Goal: Task Accomplishment & Management: Complete application form

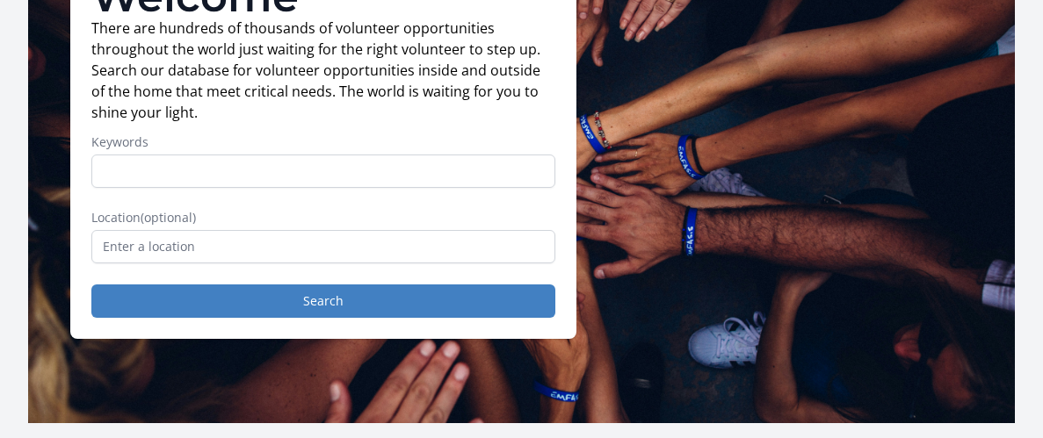
scroll to position [191, 0]
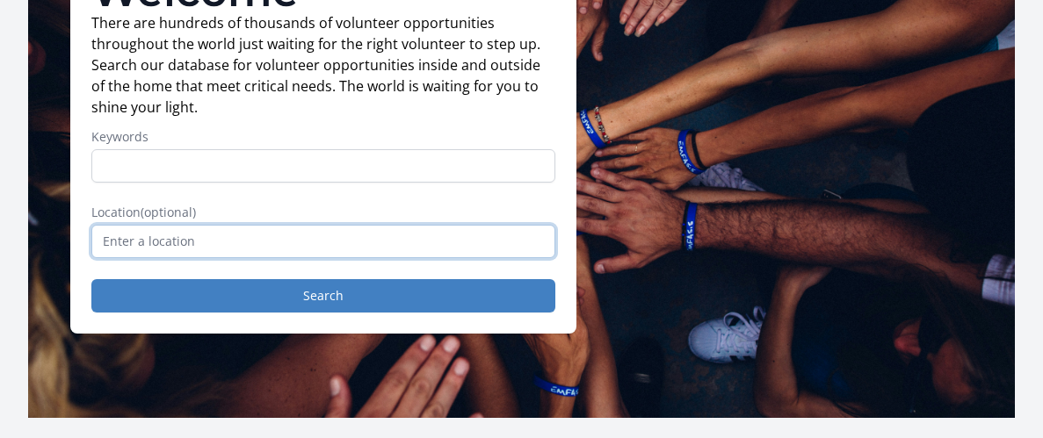
click at [263, 243] on input "text" at bounding box center [323, 241] width 464 height 33
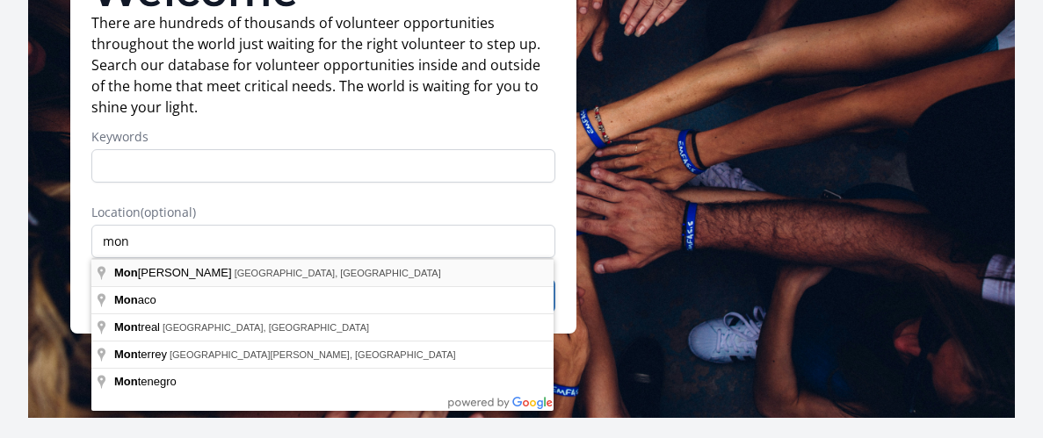
type input "[GEOGRAPHIC_DATA], [GEOGRAPHIC_DATA], [GEOGRAPHIC_DATA]"
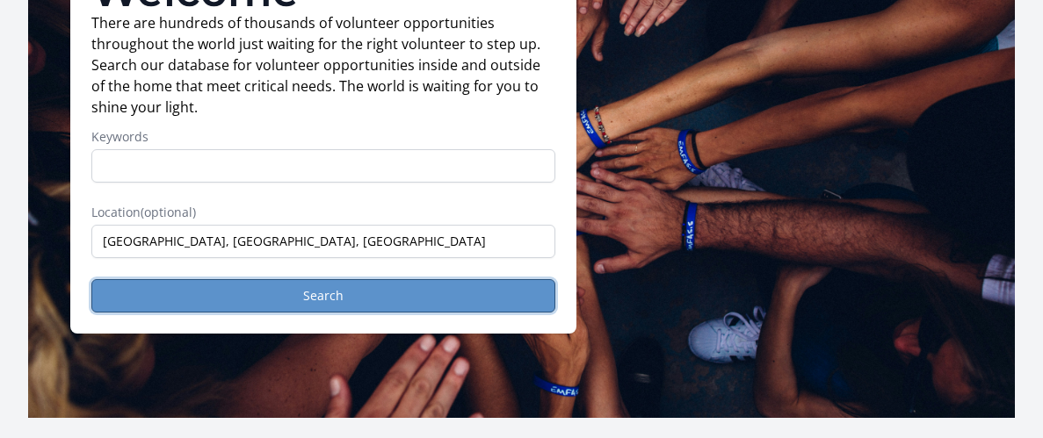
click at [307, 279] on button "Search" at bounding box center [323, 295] width 464 height 33
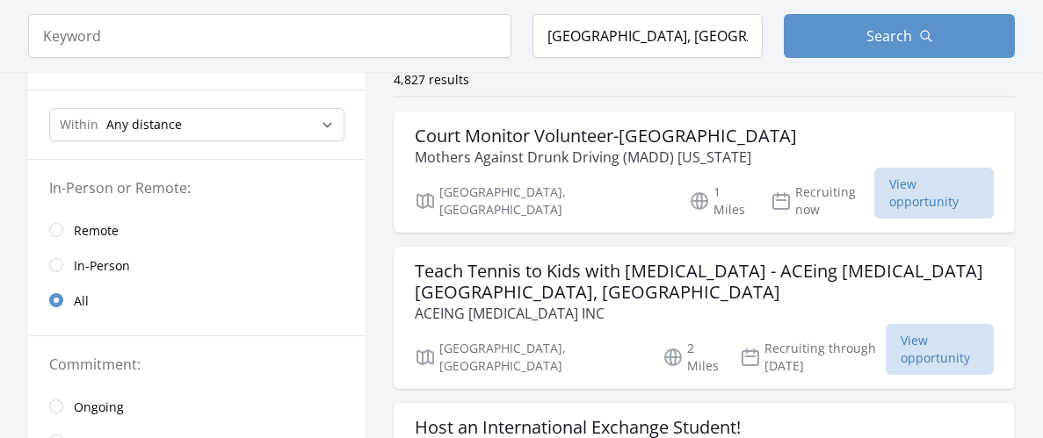
scroll to position [145, 0]
click at [664, 262] on h3 "Teach Tennis to Kids with Autism - ACEing Autism Monroe, NC" at bounding box center [704, 283] width 579 height 42
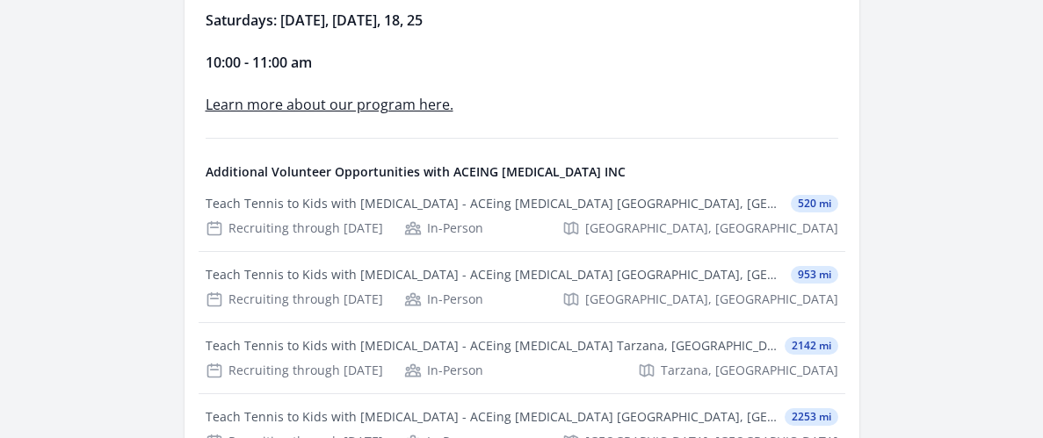
scroll to position [1029, 0]
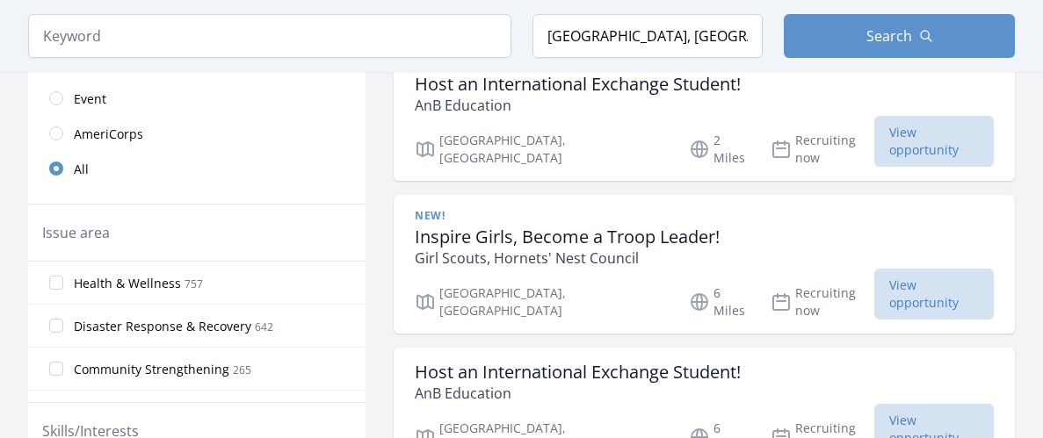
scroll to position [491, 0]
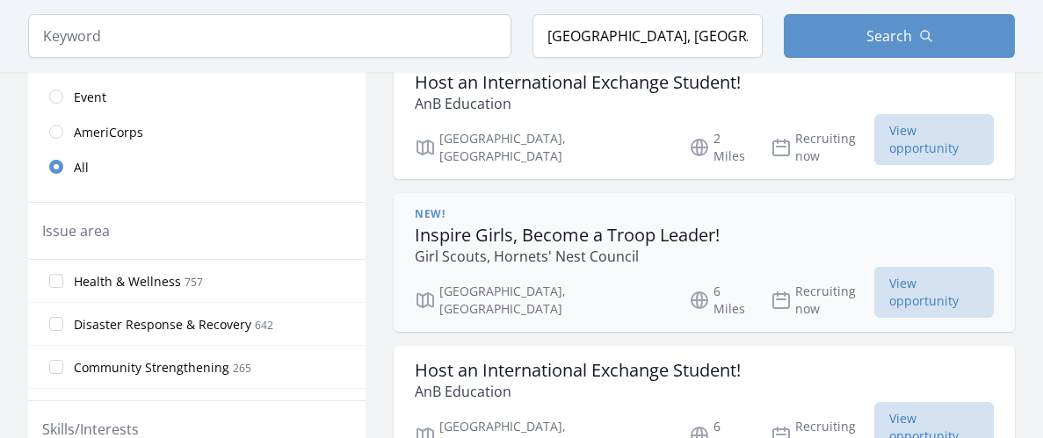
click at [768, 207] on div "New! Inspire Girls, Become a Troop Leader! Girl Scouts, Hornets' Nest Council" at bounding box center [704, 237] width 579 height 60
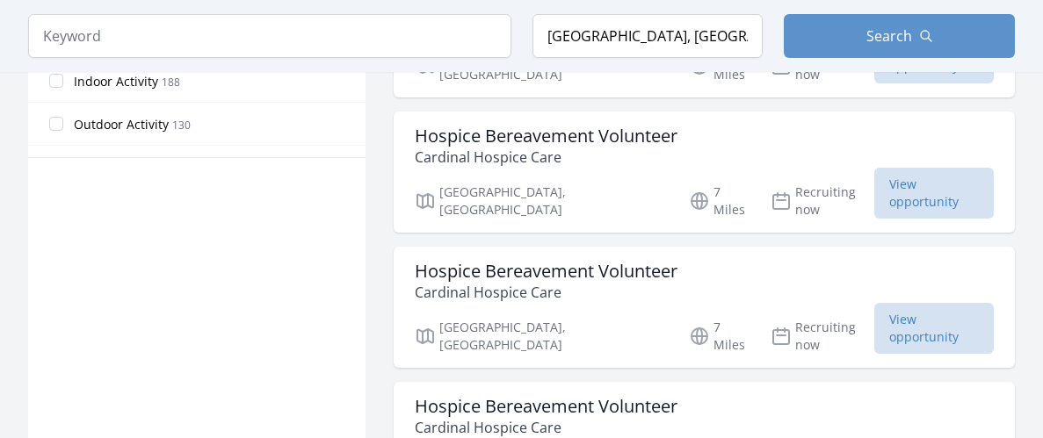
scroll to position [1136, 0]
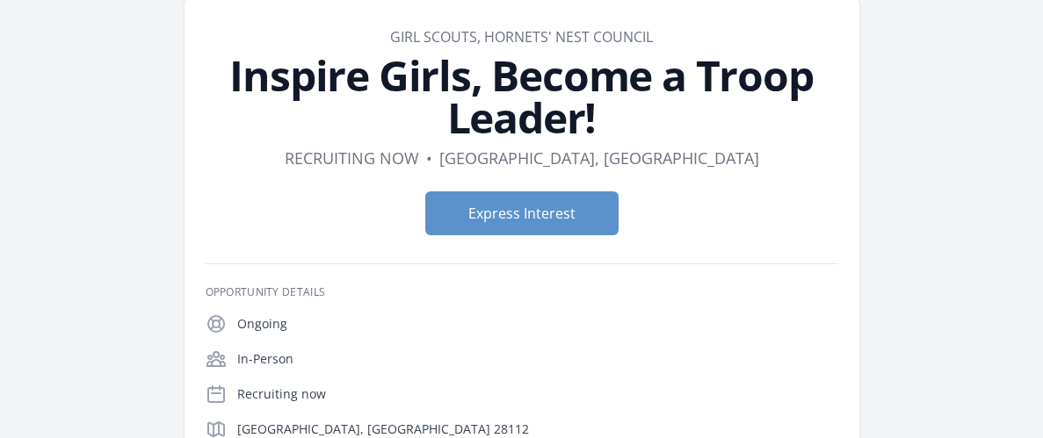
scroll to position [76, 0]
